Goal: Task Accomplishment & Management: Understand process/instructions

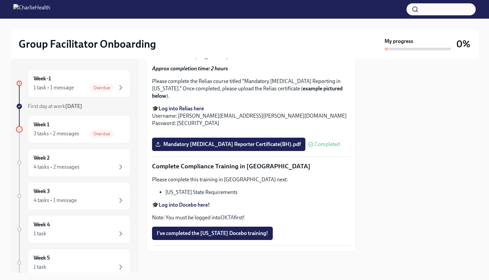
scroll to position [1415, 0]
click at [114, 129] on div "Overdue" at bounding box center [107, 133] width 35 height 8
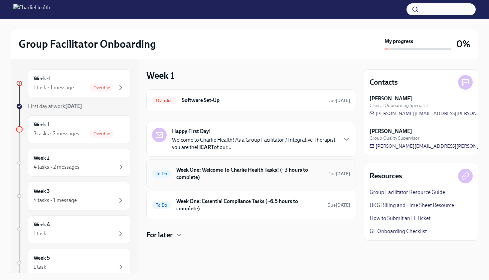
click at [206, 179] on h6 "Week One: Welcome To Charlie Health Tasks! (~3 hours to complete)" at bounding box center [249, 173] width 146 height 15
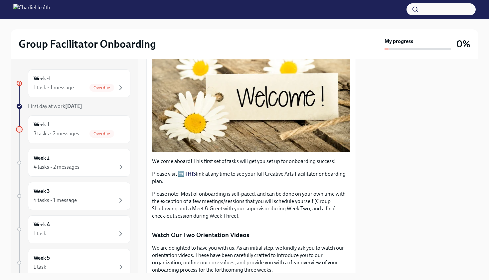
scroll to position [114, 0]
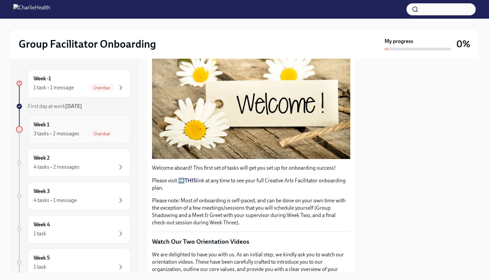
click at [116, 124] on div "Week 1 3 tasks • 2 messages Overdue" at bounding box center [79, 129] width 91 height 17
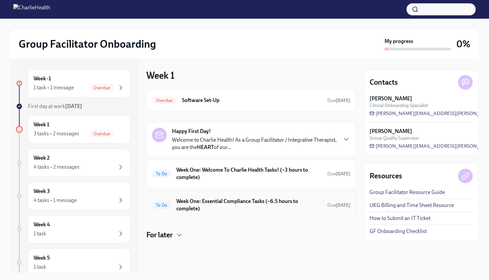
click at [199, 208] on h6 "Week One: Essential Compliance Tasks (~6.5 hours to complete)" at bounding box center [249, 204] width 146 height 15
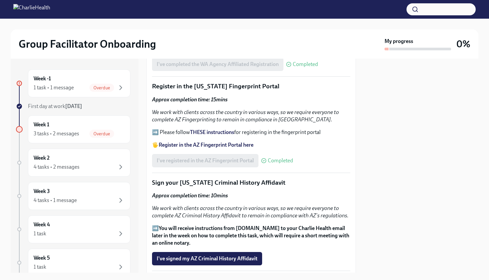
scroll to position [571, 0]
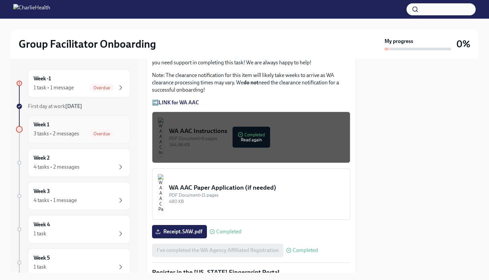
click at [91, 130] on div "Overdue" at bounding box center [107, 133] width 35 height 8
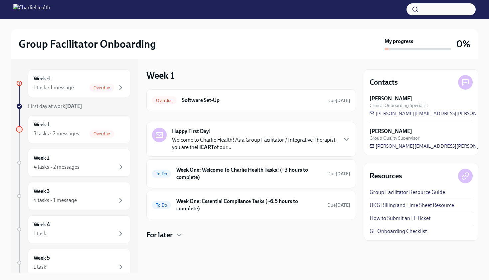
click at [169, 229] on div "Overdue Software Set-Up Due [DATE] Happy First Day! Welcome to Charlie Health! …" at bounding box center [251, 164] width 210 height 150
click at [170, 235] on h4 "For later" at bounding box center [159, 235] width 26 height 10
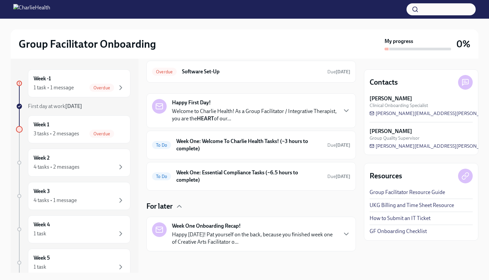
scroll to position [29, 0]
click at [192, 230] on div "Week One Onboarding Recap! Happy [DATE]! Pat yourself on the back, because you …" at bounding box center [254, 233] width 165 height 23
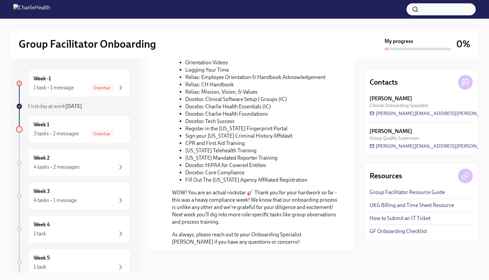
scroll to position [368, 0]
